Goal: Information Seeking & Learning: Understand process/instructions

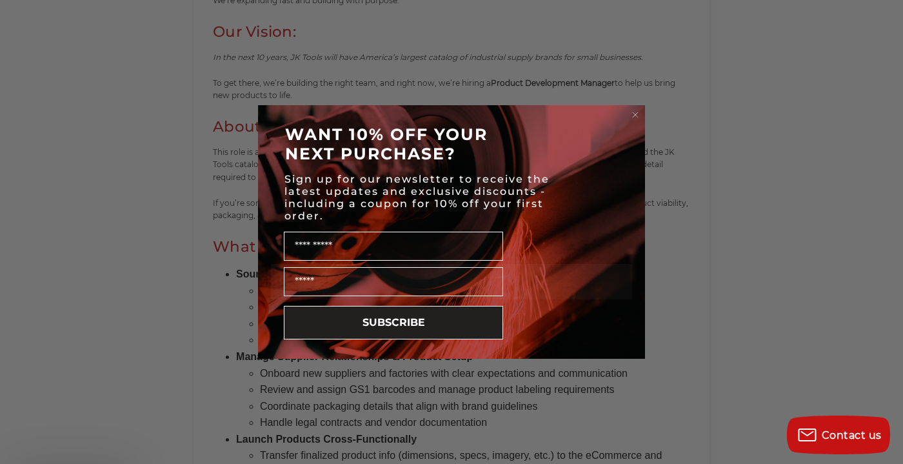
scroll to position [902, 0]
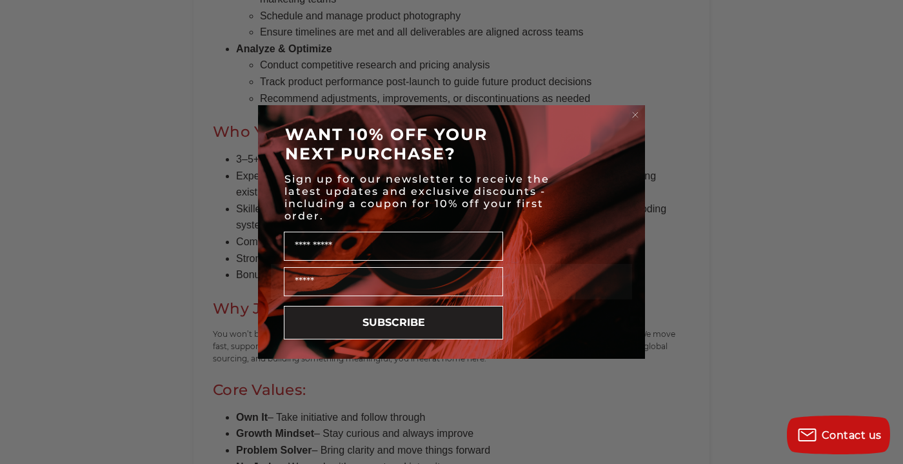
click at [629, 113] on circle "Close dialog" at bounding box center [635, 115] width 12 height 12
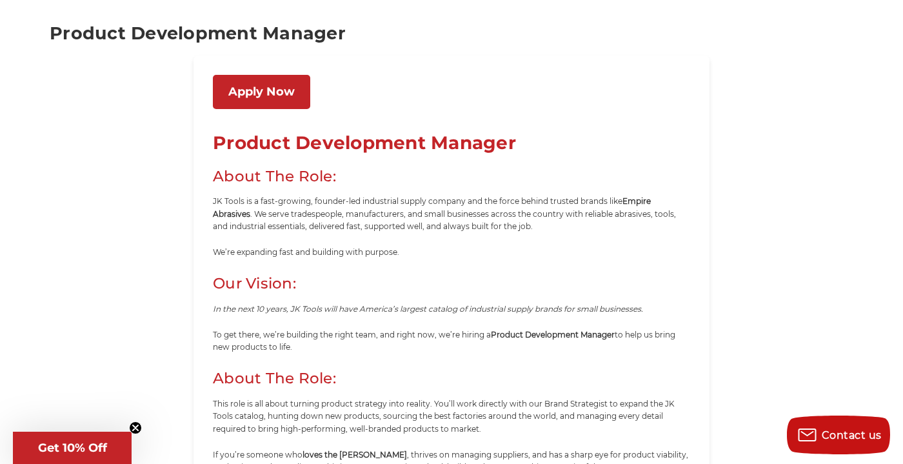
scroll to position [0, 0]
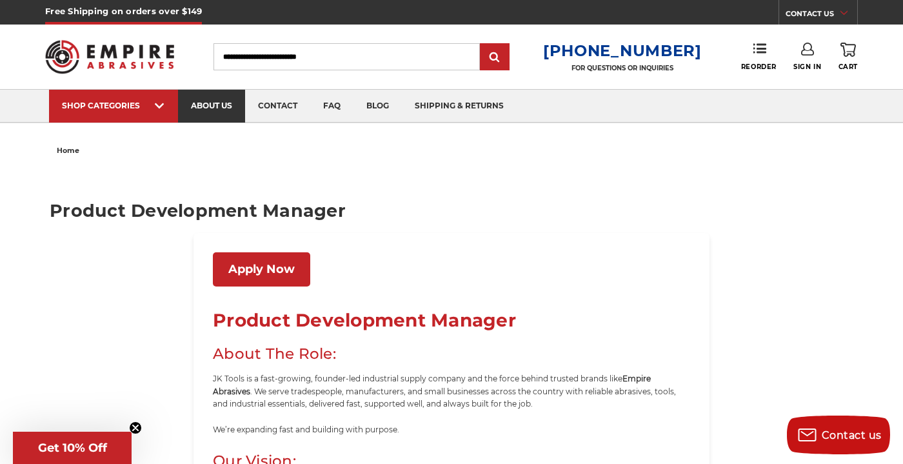
click at [235, 106] on link "about us" at bounding box center [211, 106] width 67 height 33
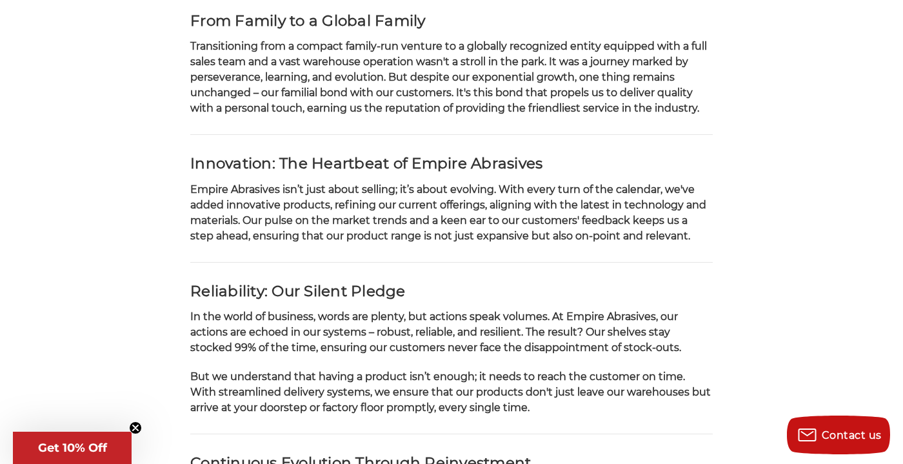
scroll to position [450, 0]
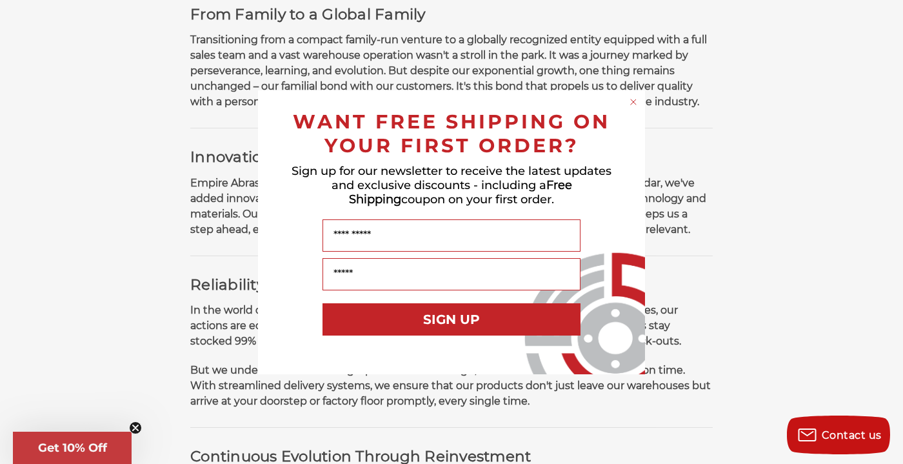
click at [636, 99] on circle "Close dialog" at bounding box center [634, 101] width 12 height 12
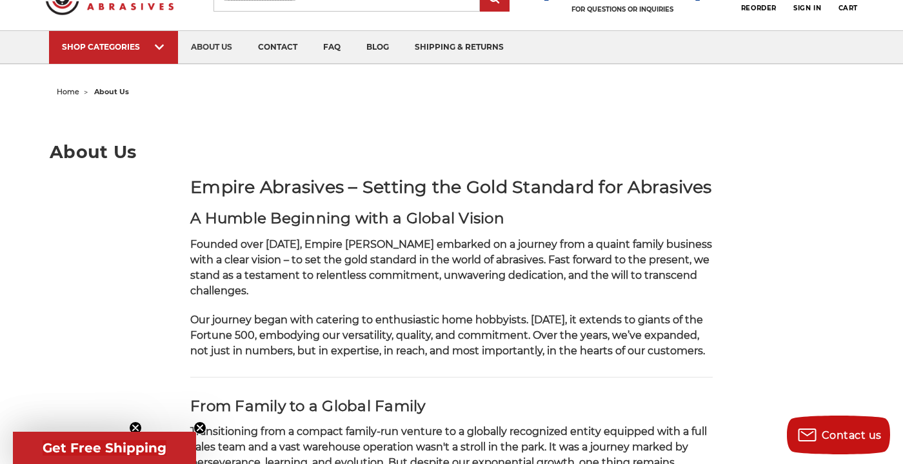
scroll to position [0, 0]
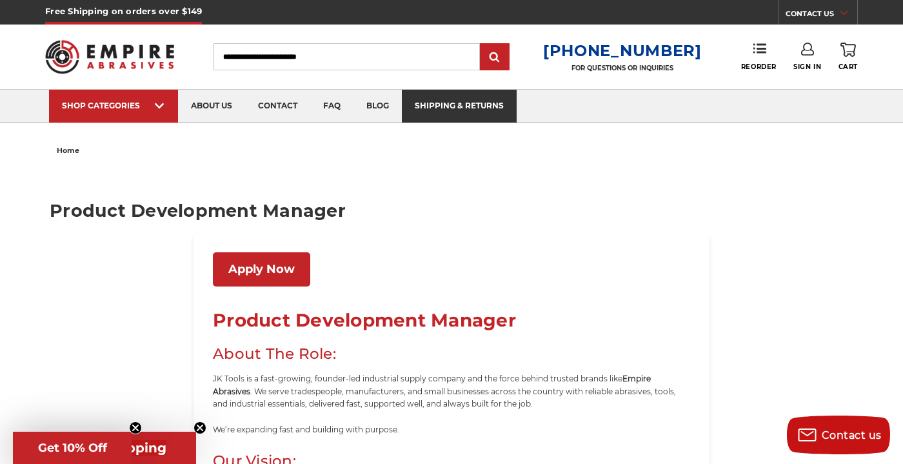
click at [450, 113] on link "shipping & returns" at bounding box center [459, 106] width 115 height 33
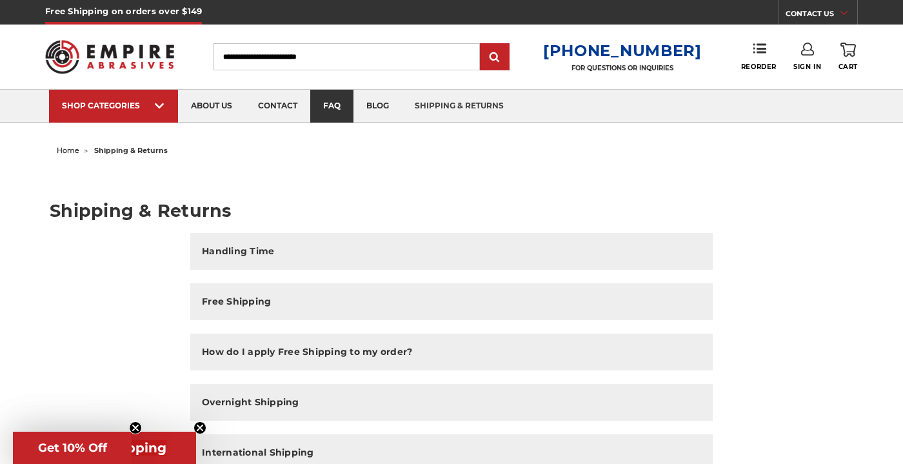
click at [339, 112] on link "faq" at bounding box center [331, 106] width 43 height 33
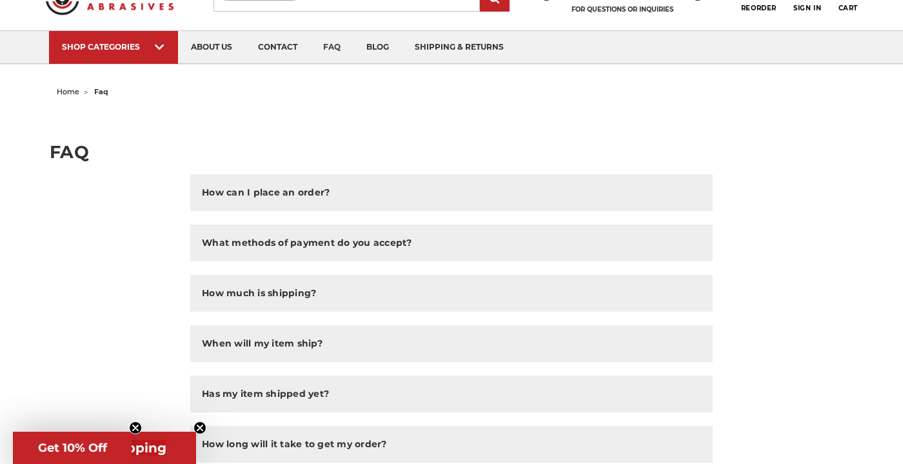
scroll to position [32, 0]
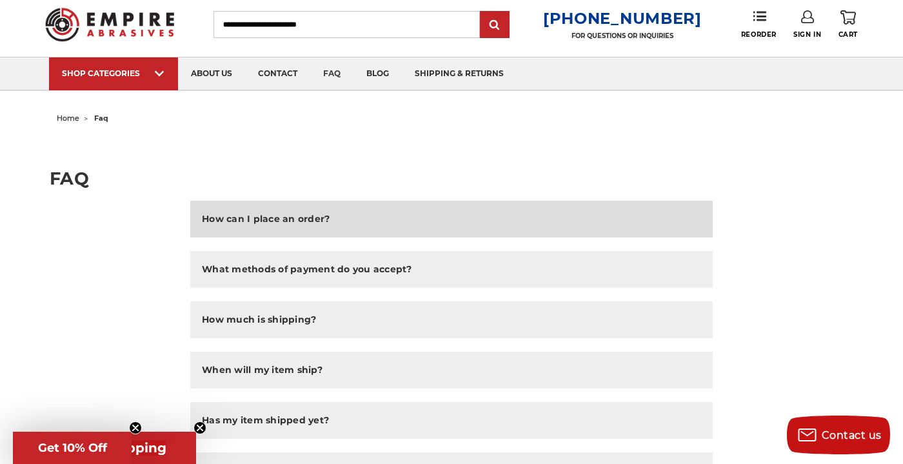
click at [309, 224] on h2 "How can I place an order?" at bounding box center [266, 219] width 128 height 14
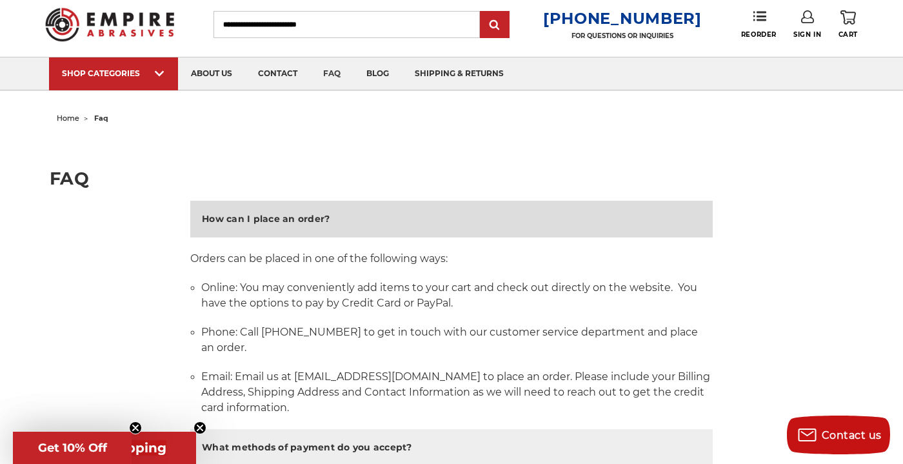
click at [309, 224] on h2 "How can I place an order?" at bounding box center [266, 219] width 128 height 14
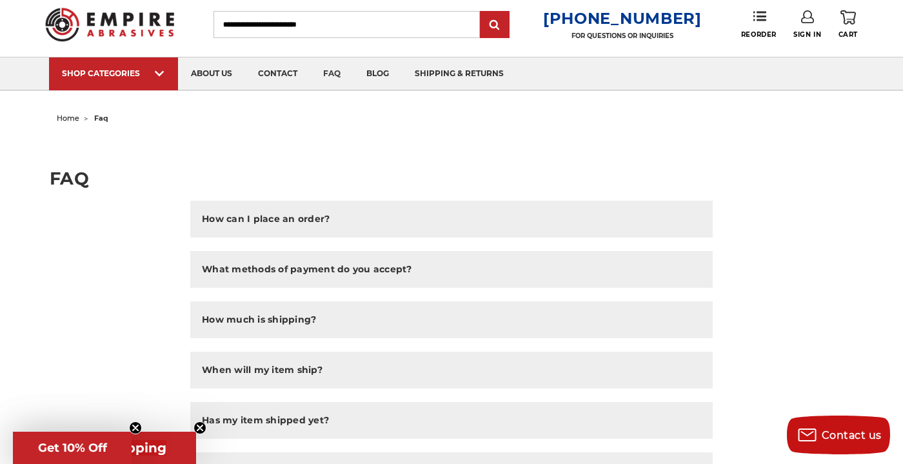
click at [122, 46] on img at bounding box center [109, 24] width 129 height 50
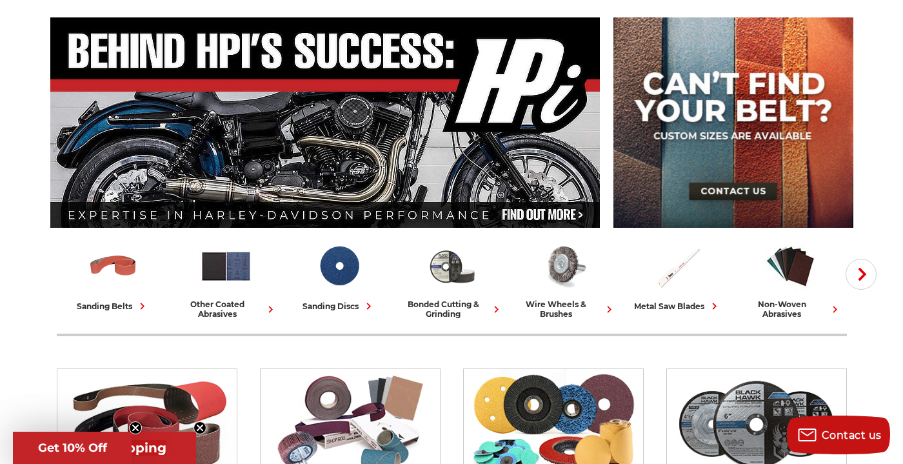
scroll to position [121, 0]
